Goal: Navigation & Orientation: Find specific page/section

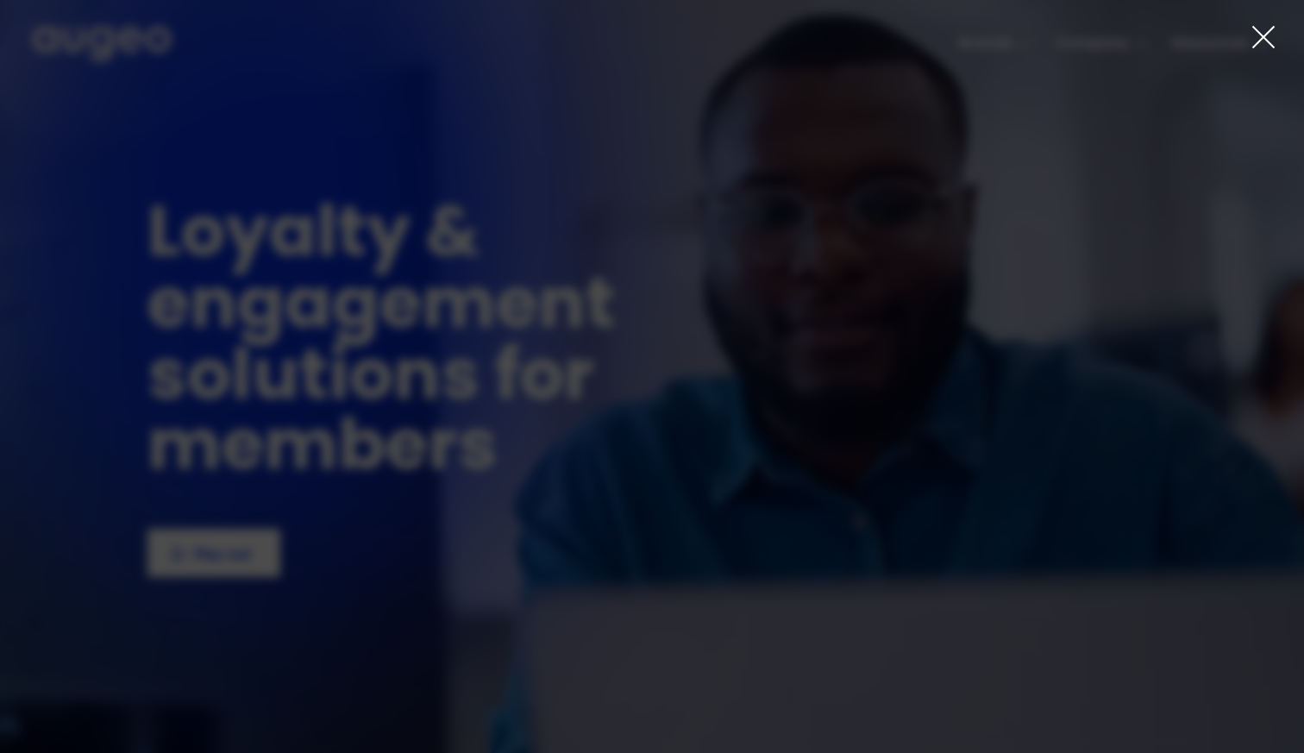
click at [1255, 40] on icon at bounding box center [1263, 37] width 26 height 26
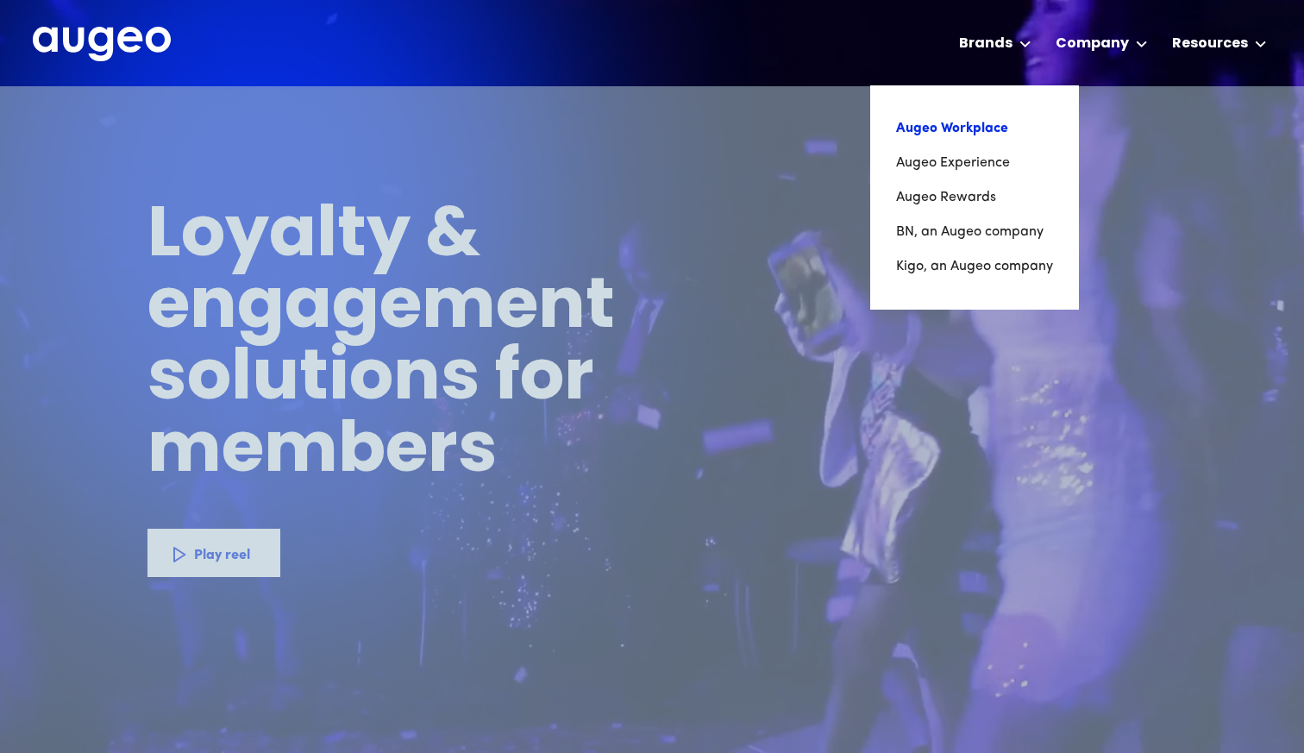
click at [955, 119] on link "Augeo Workplace" at bounding box center [974, 128] width 157 height 34
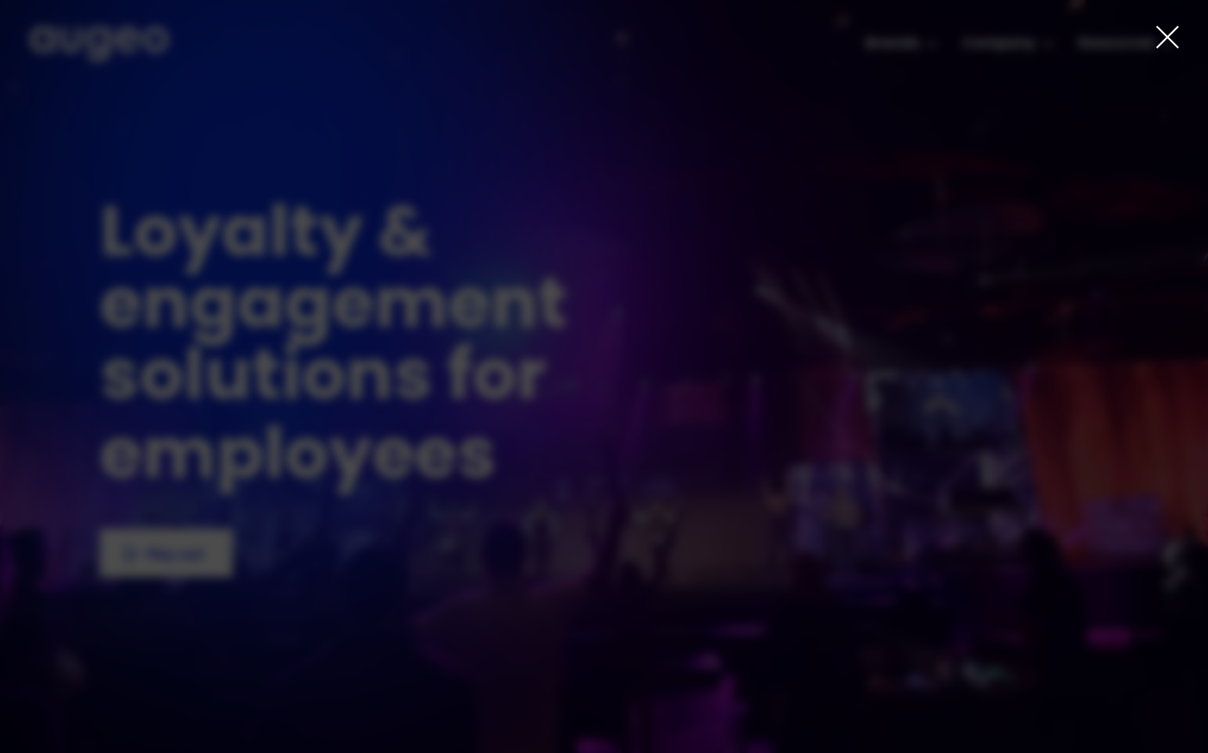
click at [1169, 35] on icon at bounding box center [1168, 37] width 26 height 26
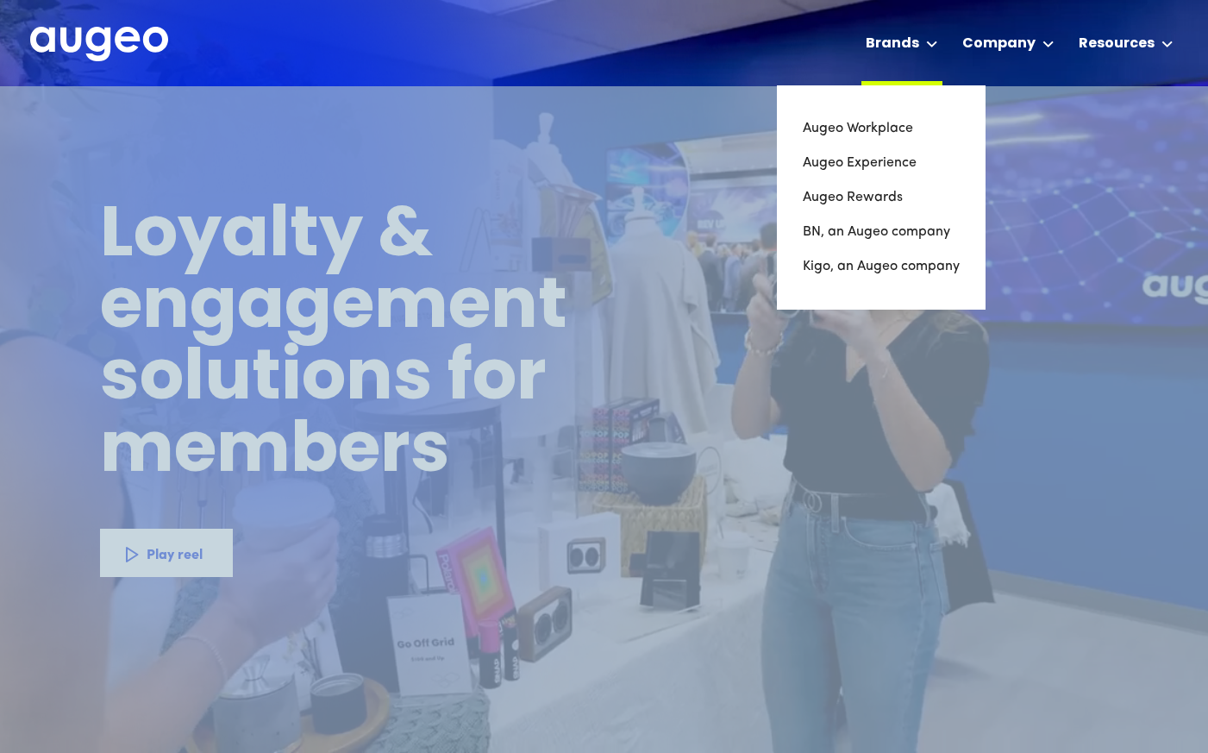
click at [889, 41] on div "Brands" at bounding box center [892, 44] width 53 height 21
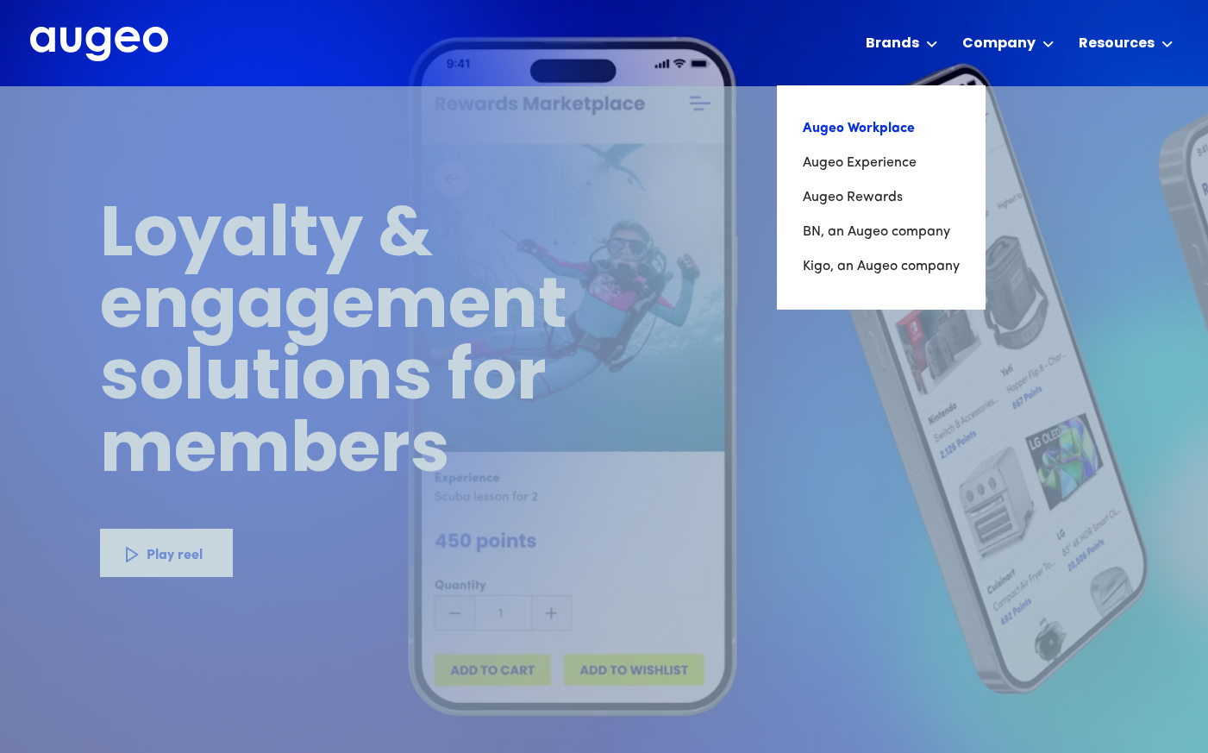
click at [863, 132] on link "Augeo Workplace" at bounding box center [881, 128] width 157 height 34
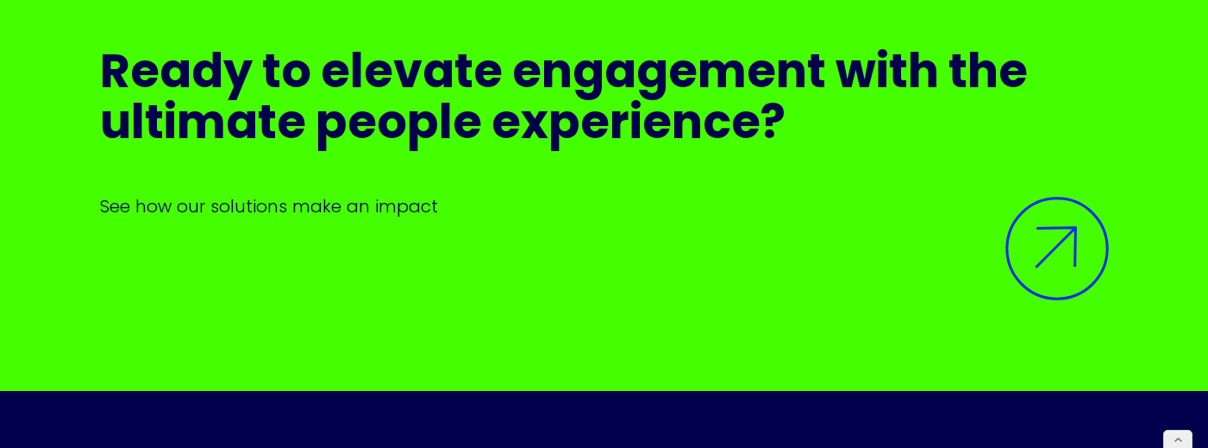
scroll to position [11626, 0]
